Goal: Task Accomplishment & Management: Manage account settings

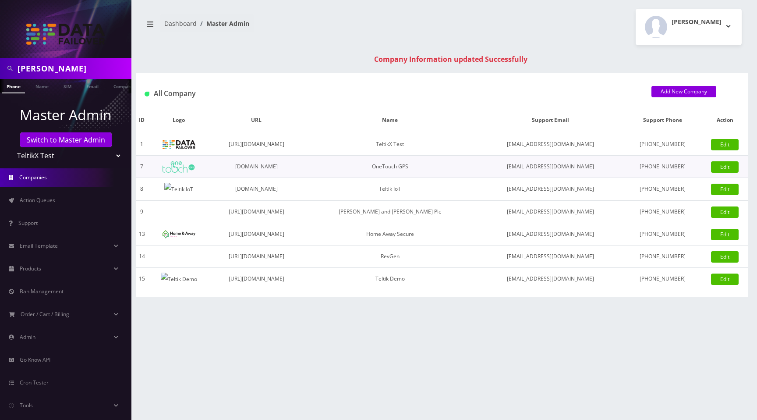
click at [38, 200] on span "Action Queues" at bounding box center [37, 199] width 35 height 7
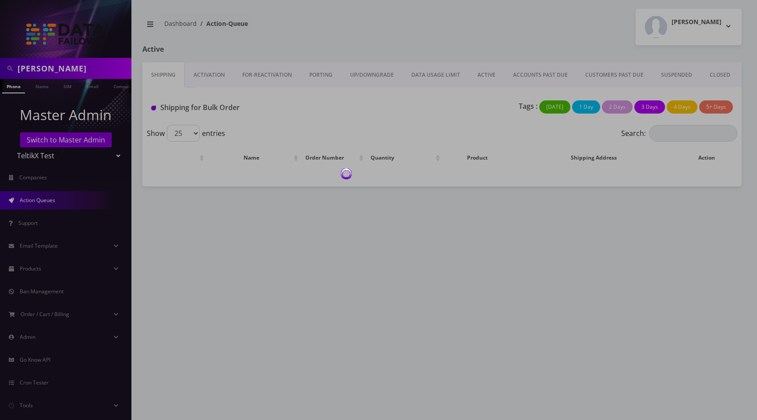
click at [484, 31] on body "Shlomo Phone Name SIM Email Company Customer Master Admin Switch to Master Admi…" at bounding box center [378, 210] width 757 height 420
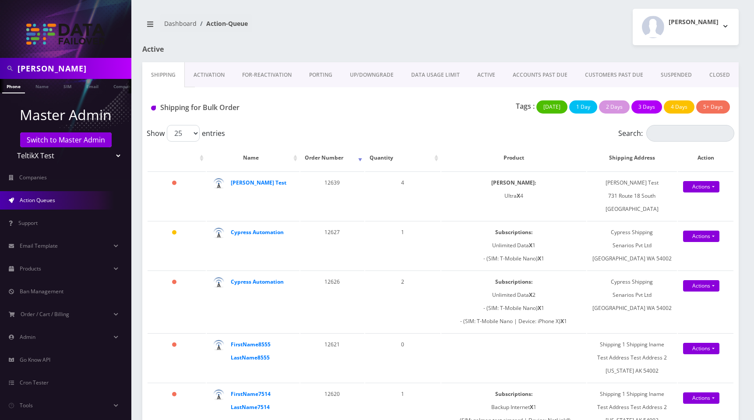
click at [511, 27] on div "[PERSON_NAME] Logout" at bounding box center [593, 27] width 305 height 36
click at [250, 184] on strong "Shlomo Test" at bounding box center [259, 182] width 56 height 7
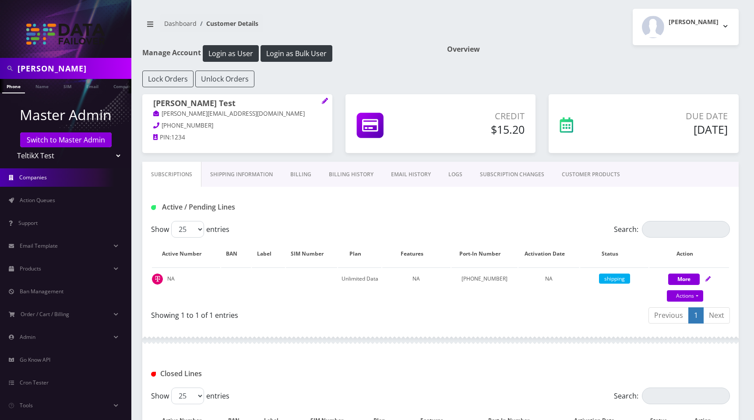
click at [42, 175] on span "Companies" at bounding box center [33, 176] width 28 height 7
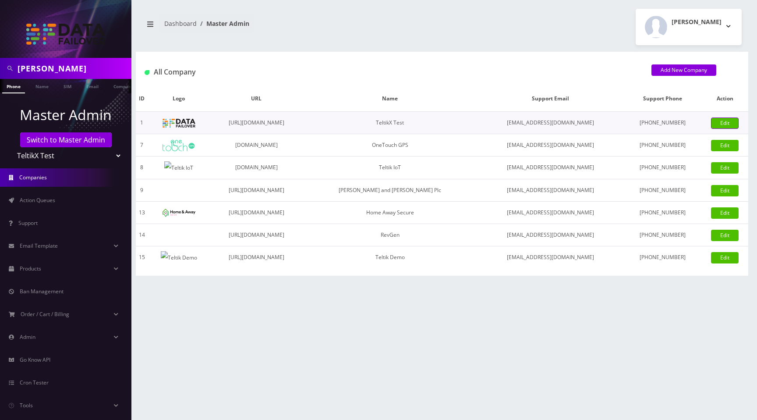
click at [724, 123] on link "Edit" at bounding box center [725, 122] width 28 height 11
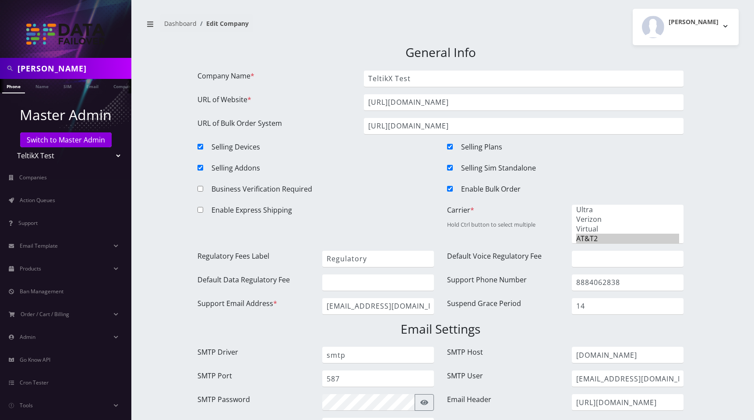
drag, startPoint x: 487, startPoint y: 28, endPoint x: 576, endPoint y: 1, distance: 93.1
click at [487, 28] on div "[PERSON_NAME] Logout" at bounding box center [593, 27] width 305 height 36
